Goal: Navigation & Orientation: Find specific page/section

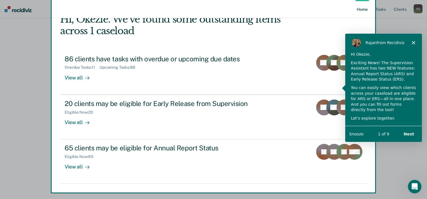
scroll to position [41, 0]
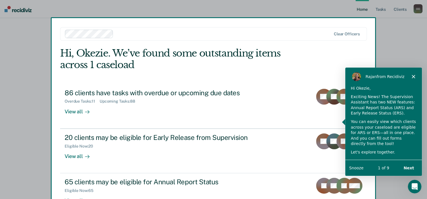
click at [407, 167] on button "Next" at bounding box center [409, 167] width 22 height 12
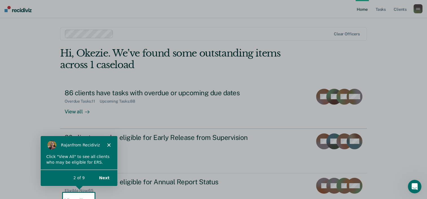
scroll to position [41, 0]
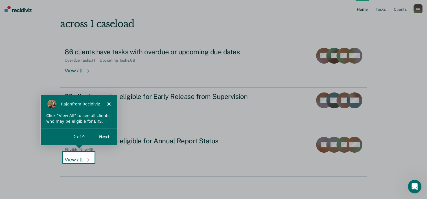
click at [82, 158] on div "Product tour overlay" at bounding box center [213, 99] width 427 height 199
click at [80, 159] on div "Product tour overlay" at bounding box center [213, 99] width 427 height 199
click at [105, 138] on button "Next" at bounding box center [104, 137] width 22 height 12
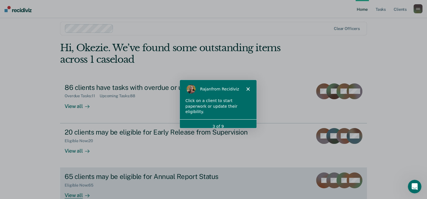
scroll to position [0, 0]
